Goal: Information Seeking & Learning: Find specific fact

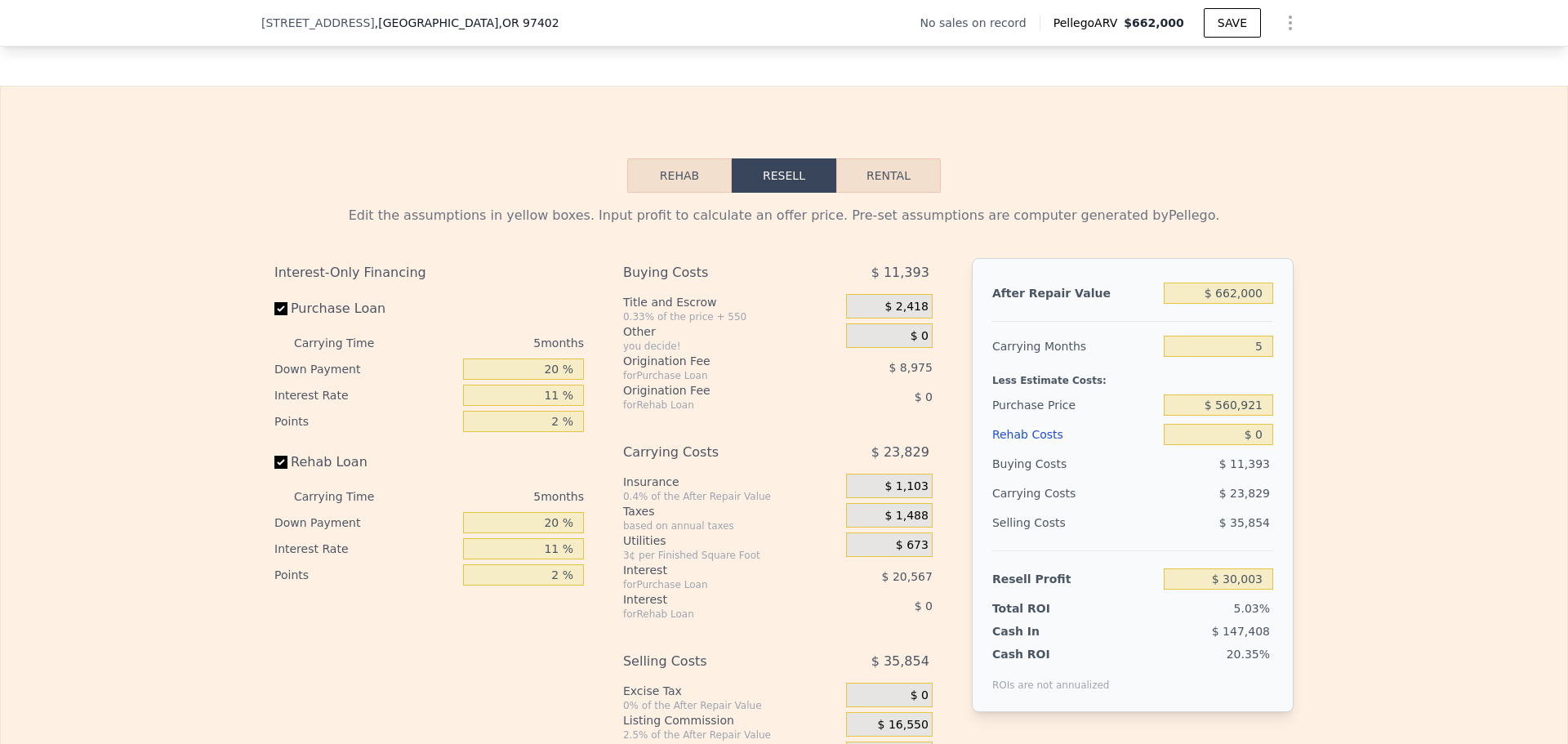
scroll to position [2199, 0]
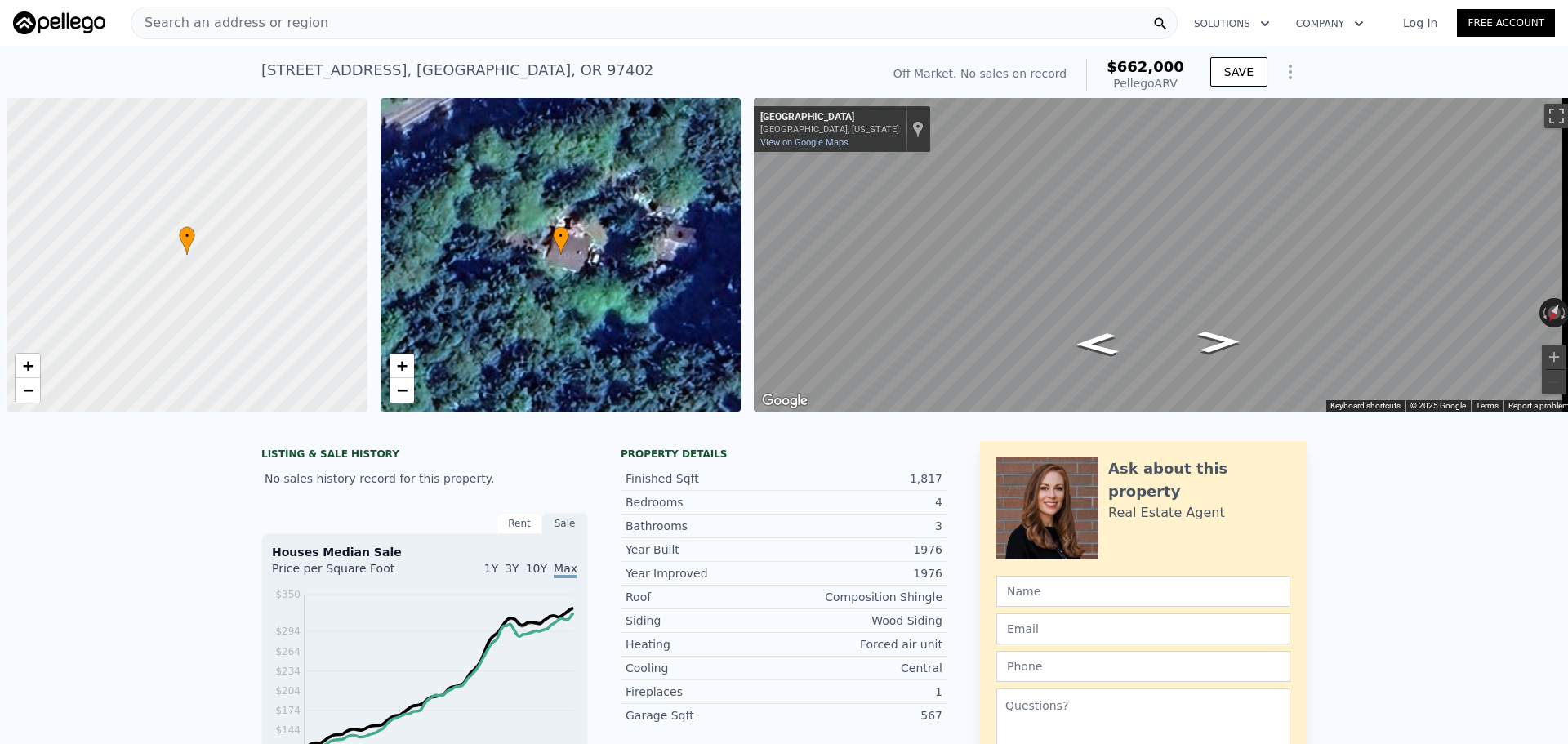
scroll to position [0, 7]
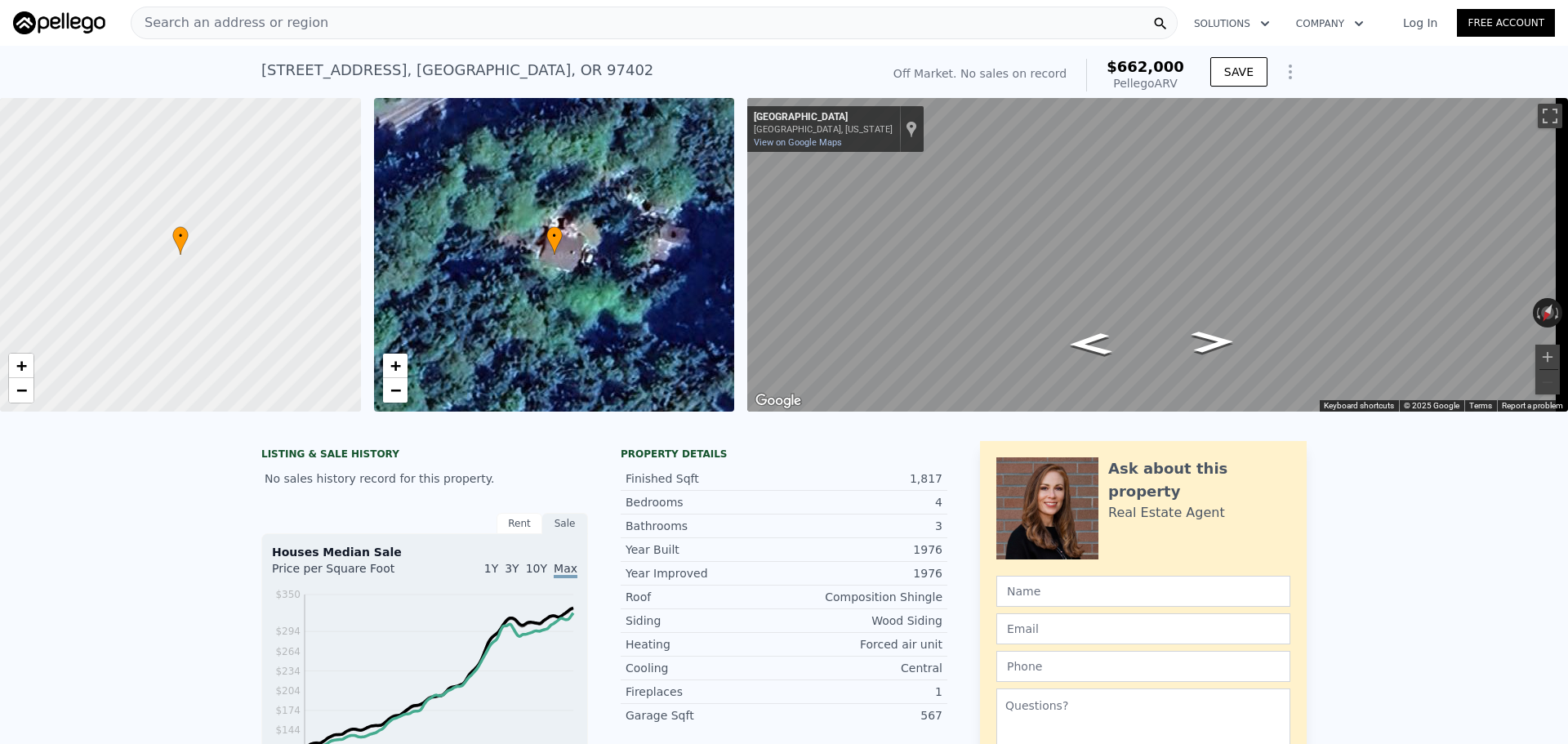
click at [180, 2] on nav "Search an address or region Solutions Company Open main menu Log In Free Account" at bounding box center [784, 23] width 1568 height 46
click at [192, 14] on span "Search an address or region" at bounding box center [230, 23] width 197 height 19
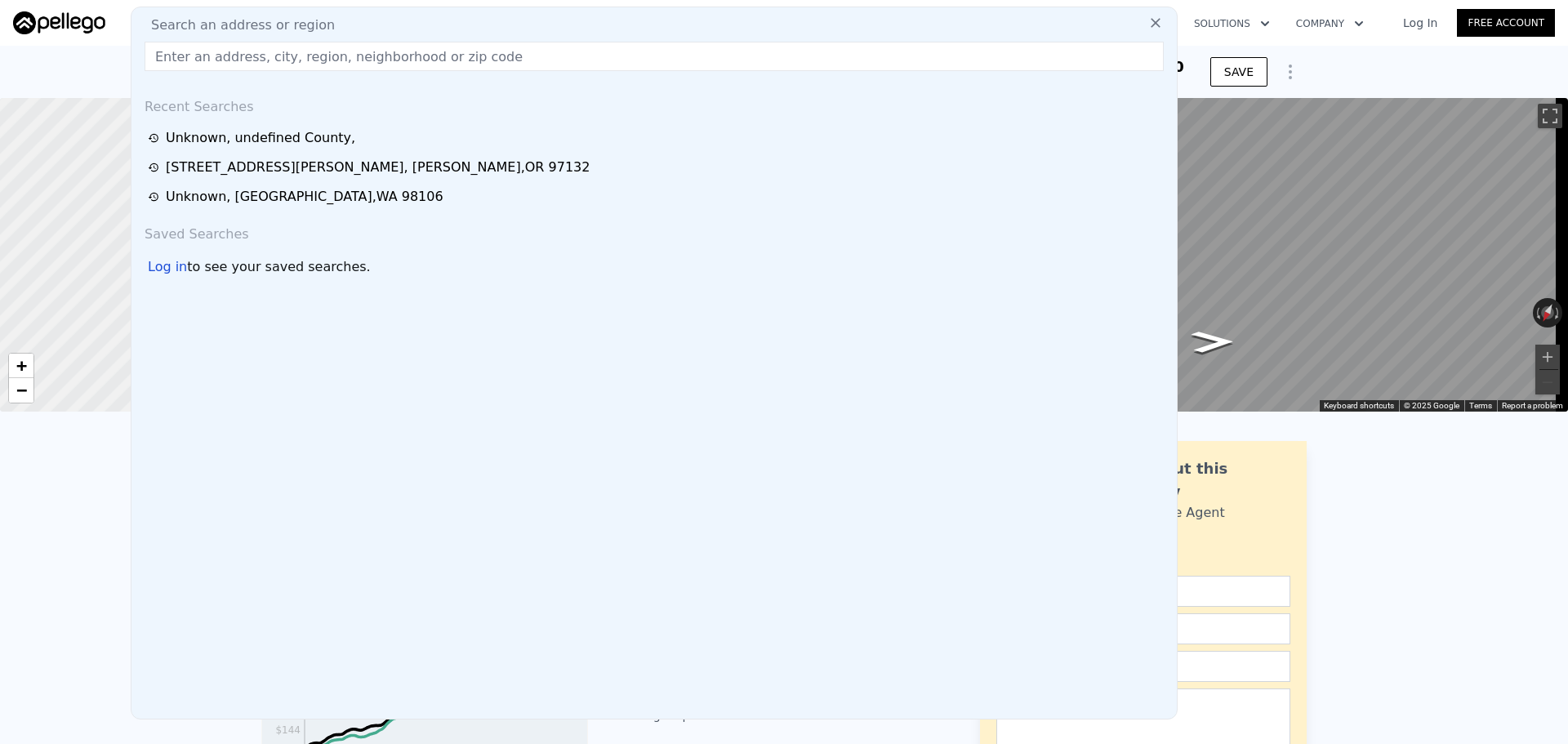
click at [218, 36] on div "Search an address or region Recent Searches Unknown , undefined County , [STREE…" at bounding box center [654, 363] width 1047 height 713
click at [229, 53] on input "text" at bounding box center [654, 56] width 1019 height 29
paste input "[STREET_ADDRESS]"
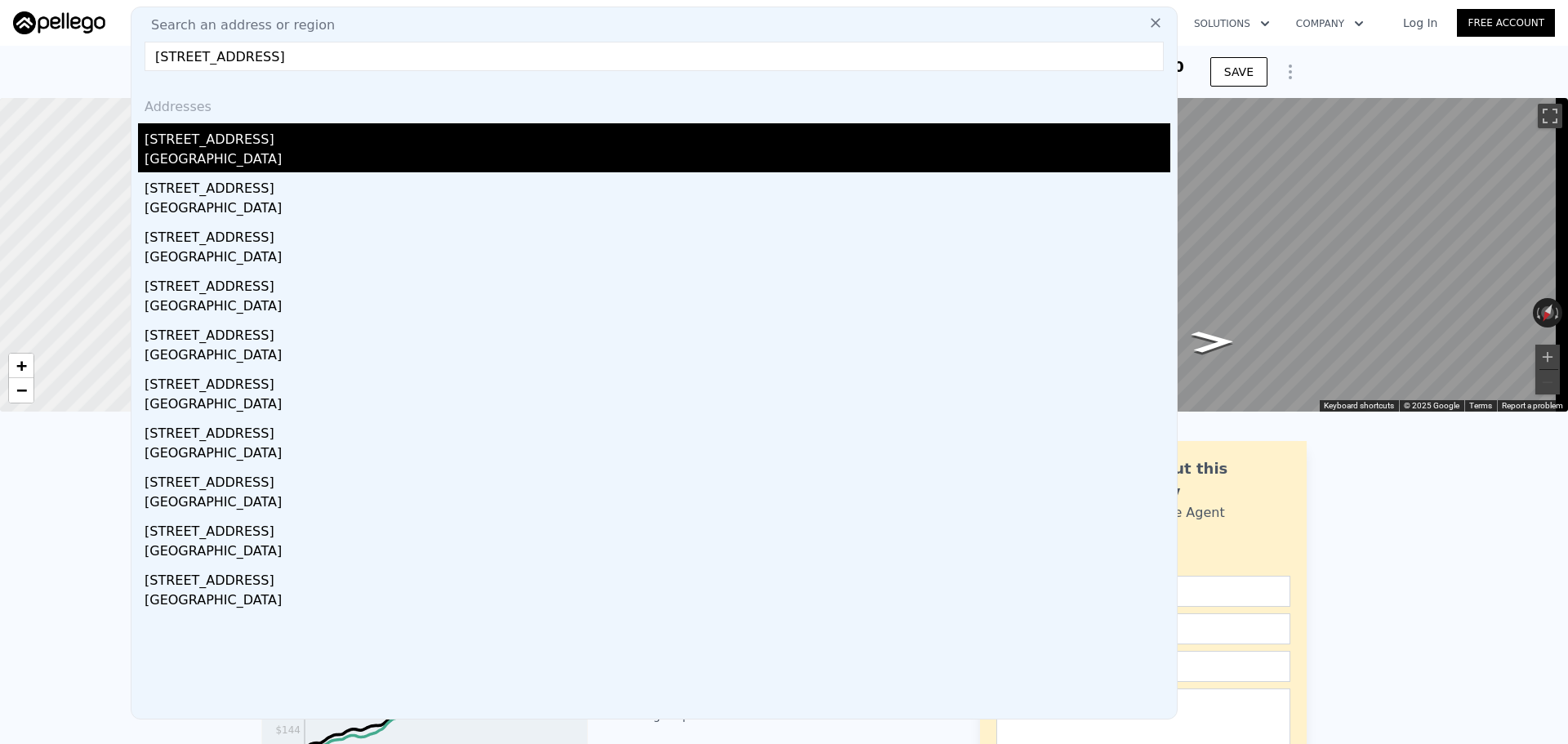
type input "[STREET_ADDRESS]"
click at [298, 139] on div "[STREET_ADDRESS]" at bounding box center [657, 136] width 1025 height 26
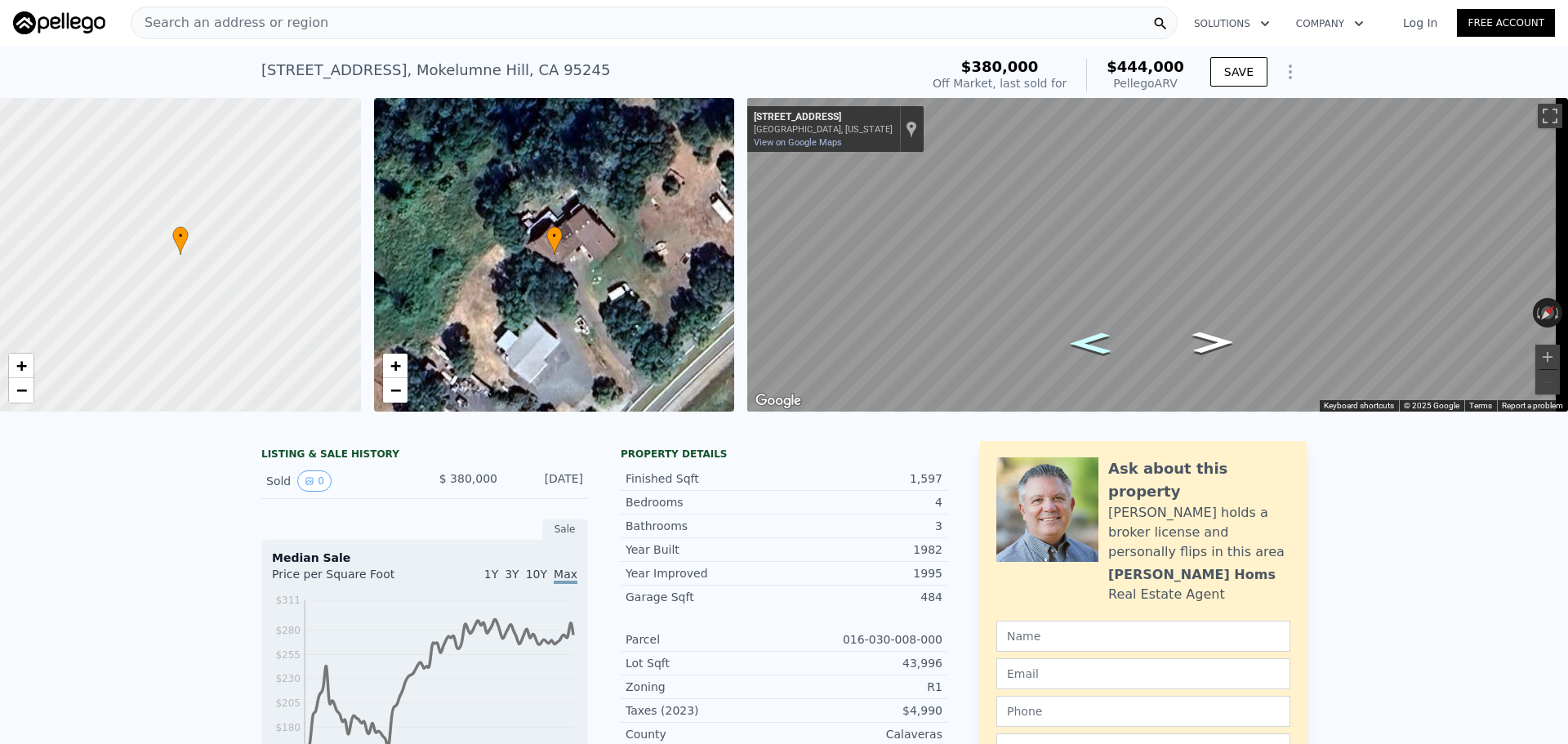
click at [1093, 334] on icon "Go Southwest, State Rte 26" at bounding box center [1090, 343] width 76 height 32
click at [1107, 334] on icon "Go Southwest, State Rte 26" at bounding box center [1090, 343] width 78 height 33
click at [1206, 339] on icon "Go Northeast, State Rte 26" at bounding box center [1212, 342] width 78 height 33
click at [1206, 339] on icon "Go Northeast, State Rte 26" at bounding box center [1212, 342] width 76 height 32
type input "4"
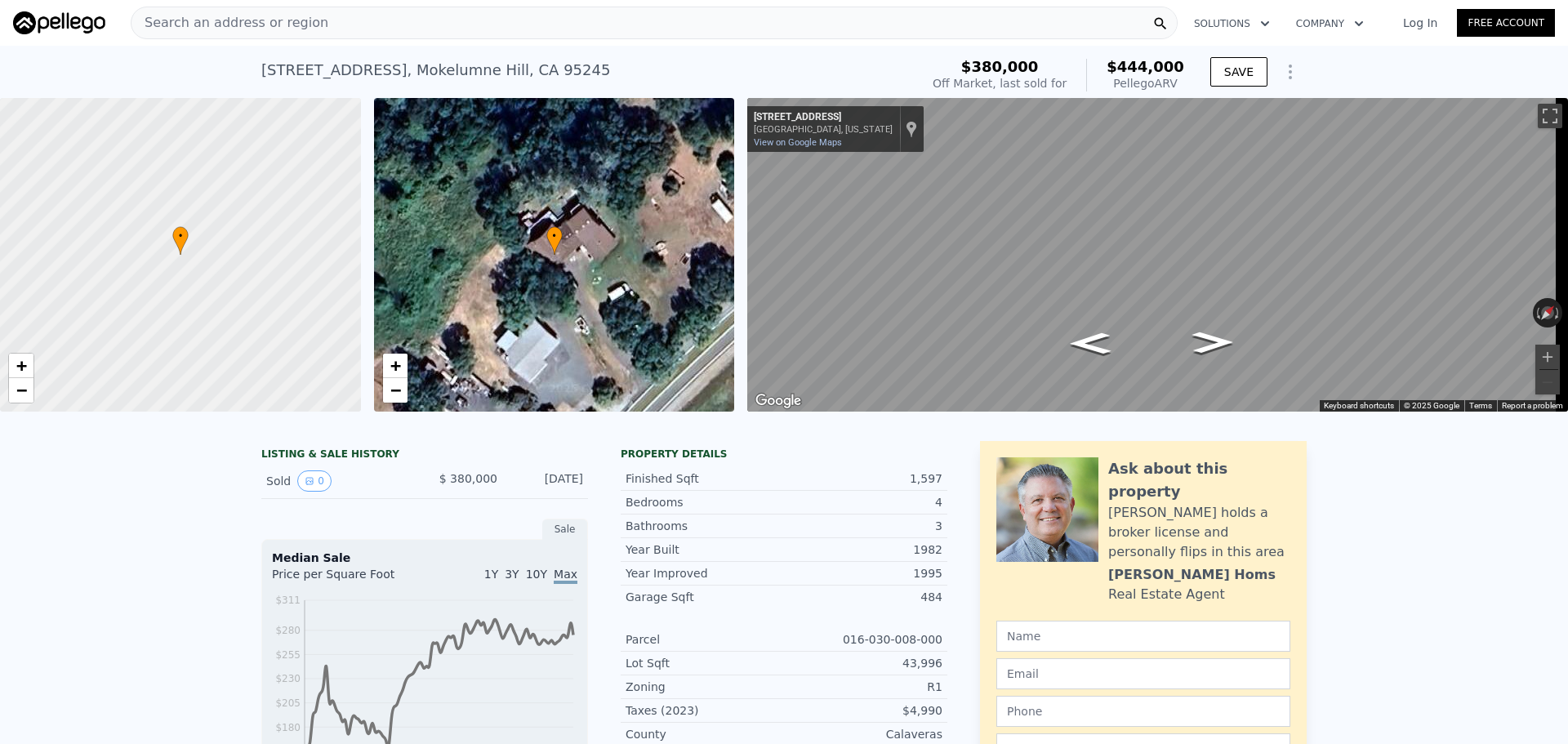
type input "4"
type input "3"
type input "1912"
type input "2276"
type input "128066"
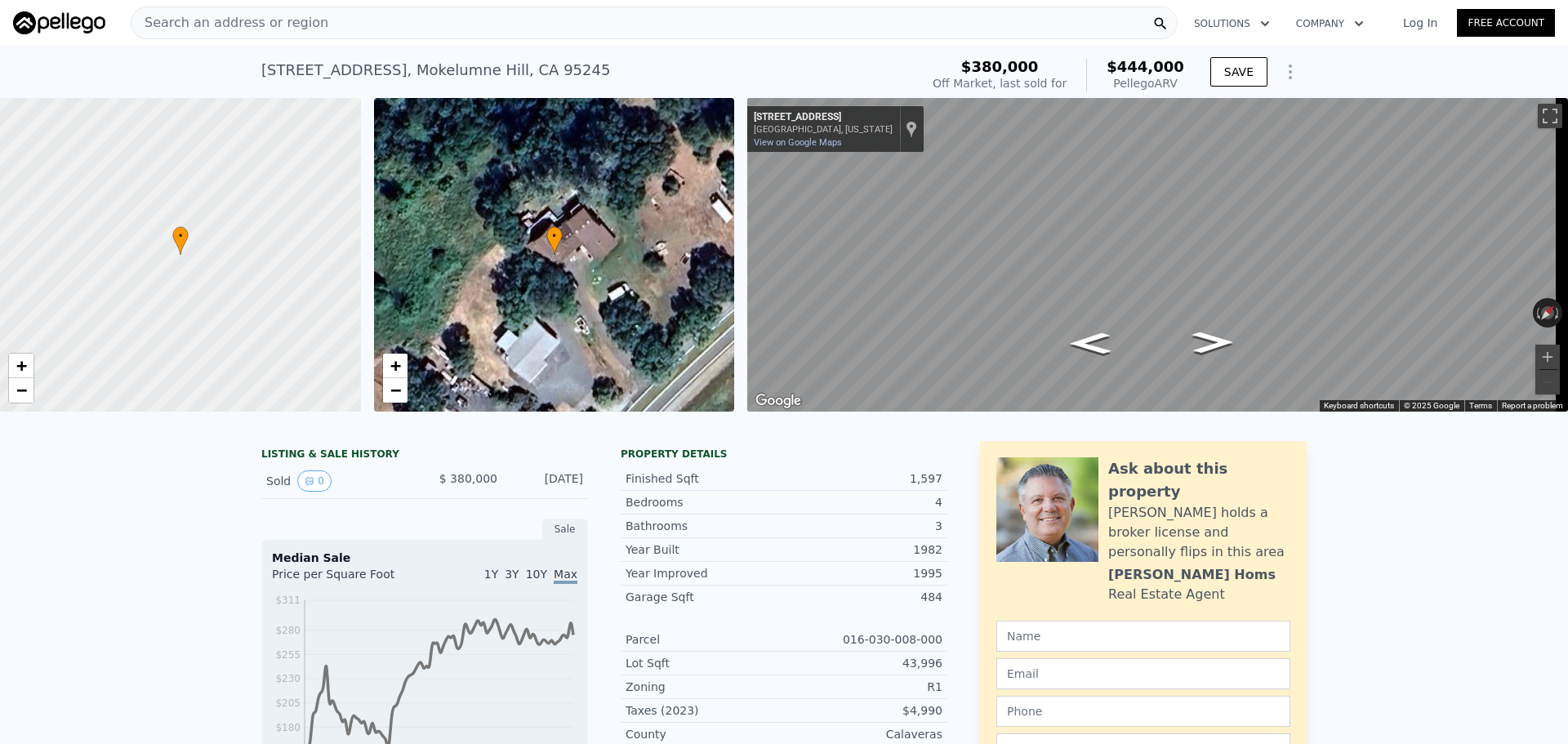
type input "175982"
type input "$ 662,000"
type input "5"
type input "$ 30,003"
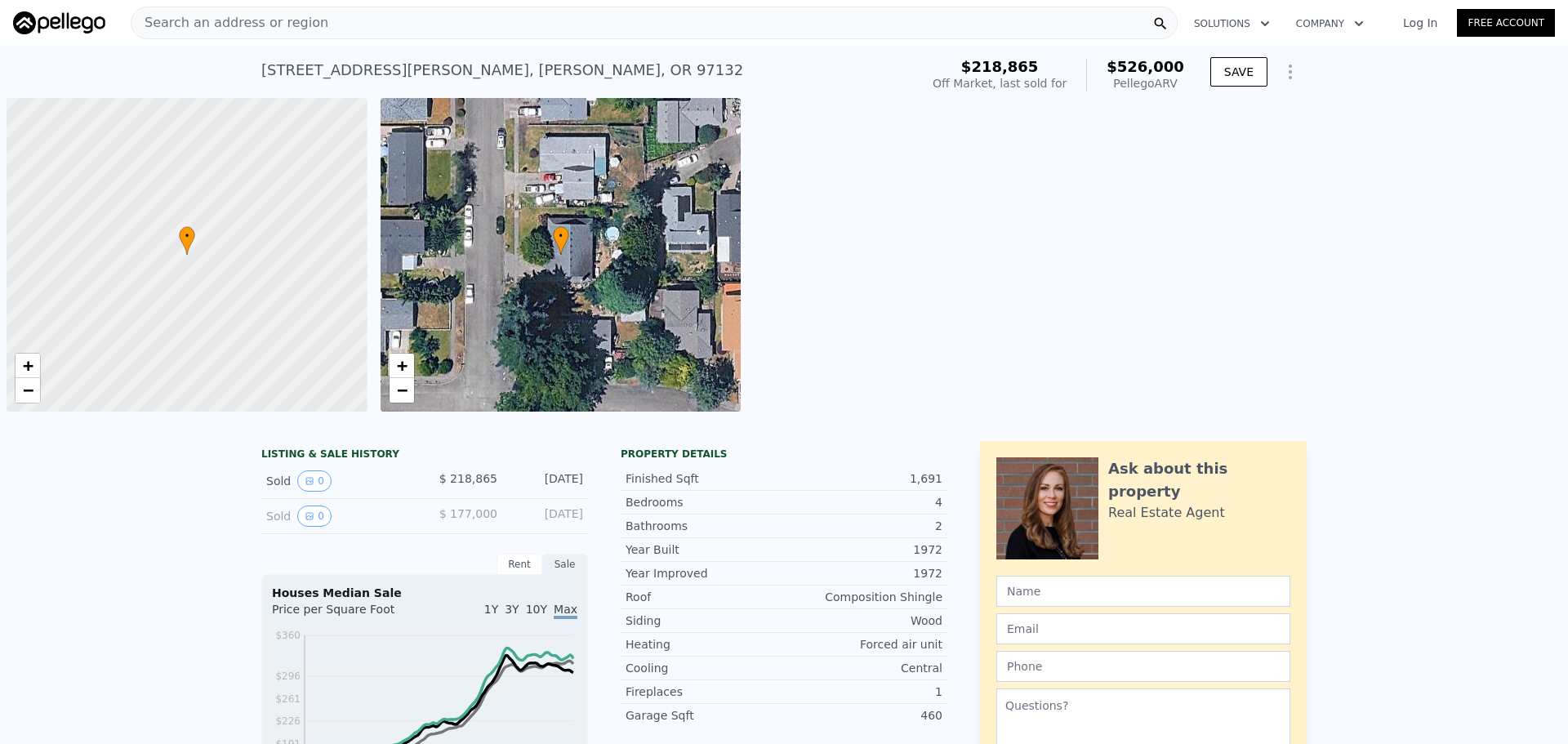
scroll to position [0, 7]
